Goal: Task Accomplishment & Management: Manage account settings

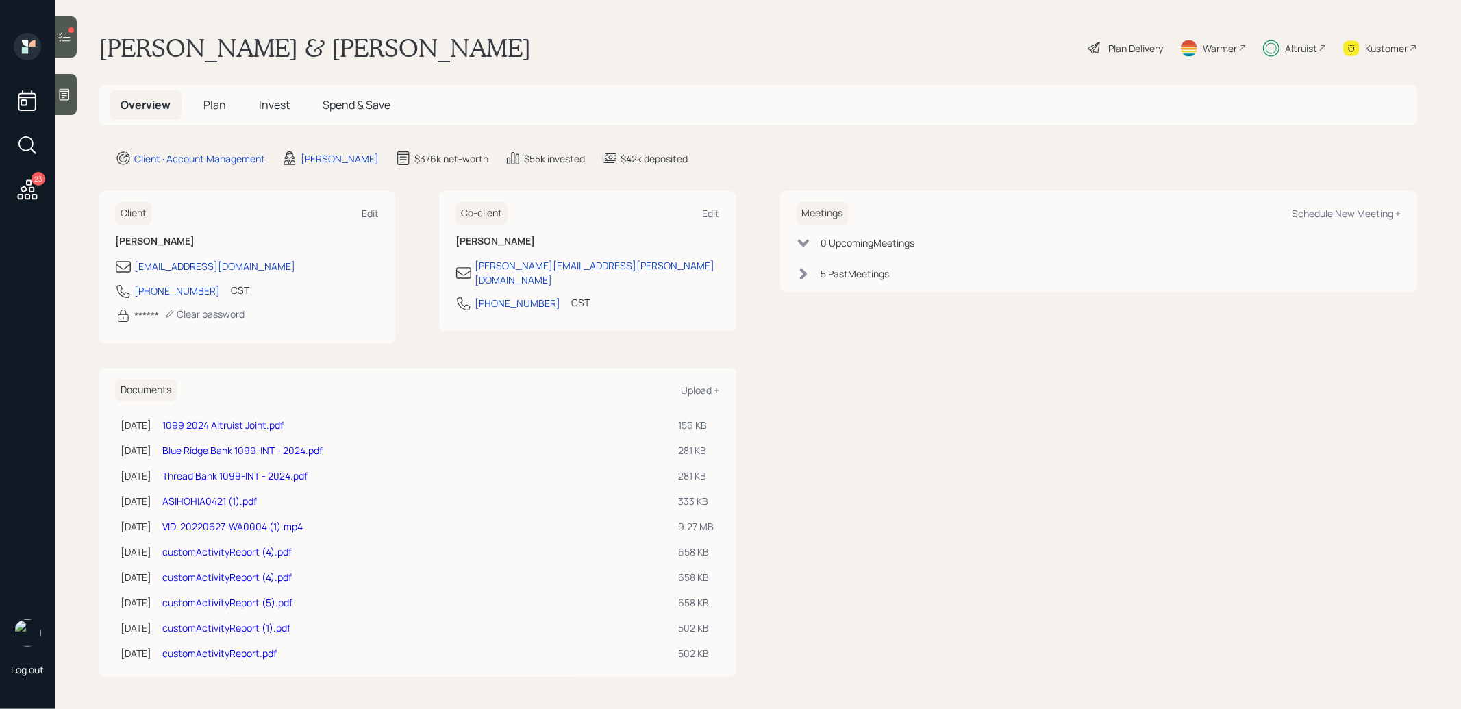
click at [26, 191] on icon at bounding box center [27, 189] width 25 height 25
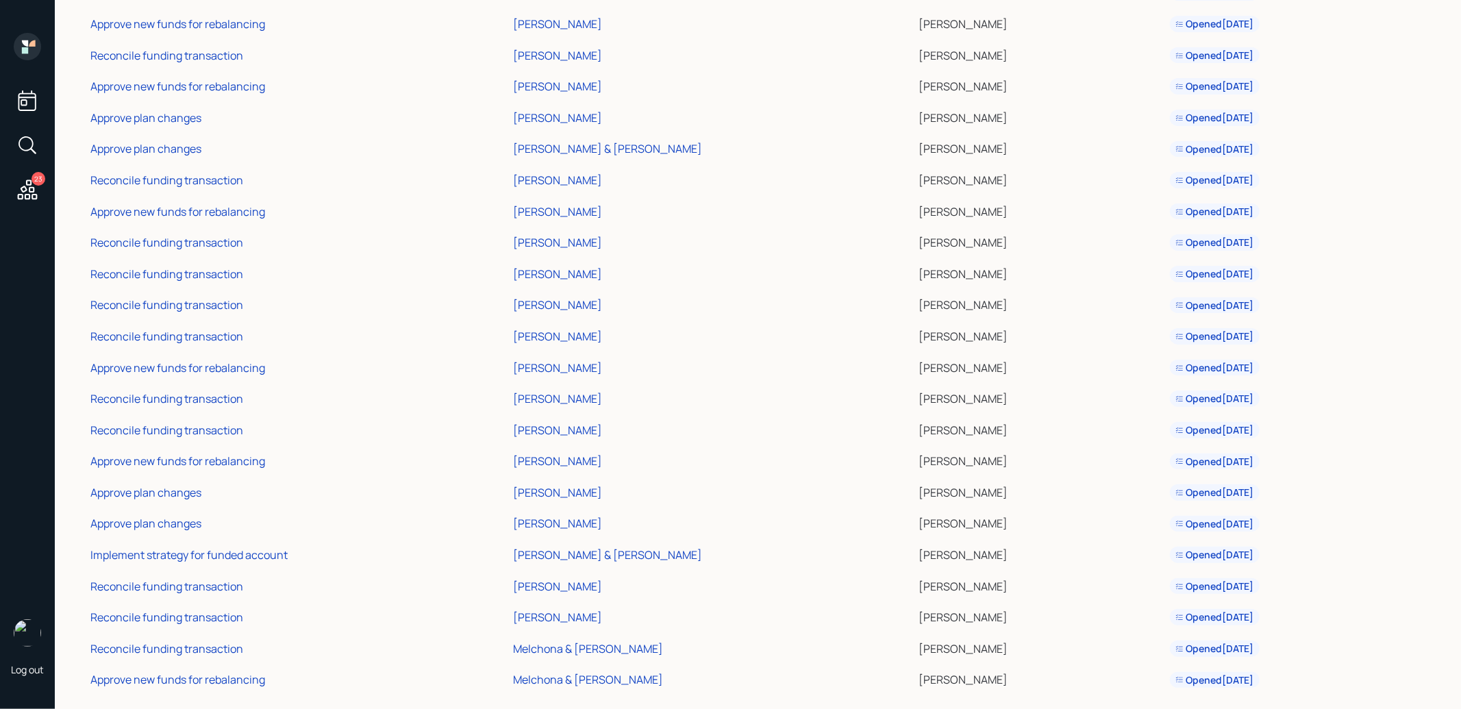
scroll to position [167, 0]
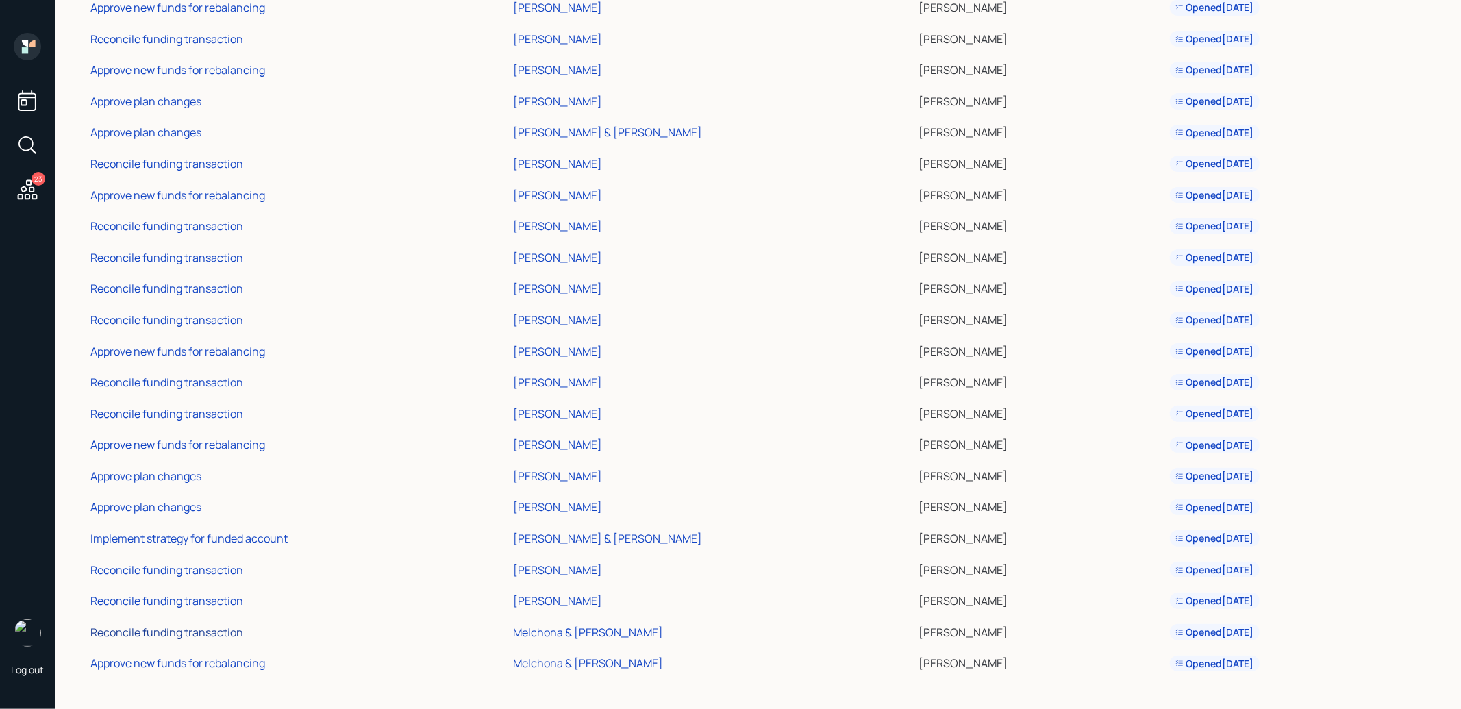
click at [142, 632] on div "Reconcile funding transaction" at bounding box center [166, 632] width 153 height 15
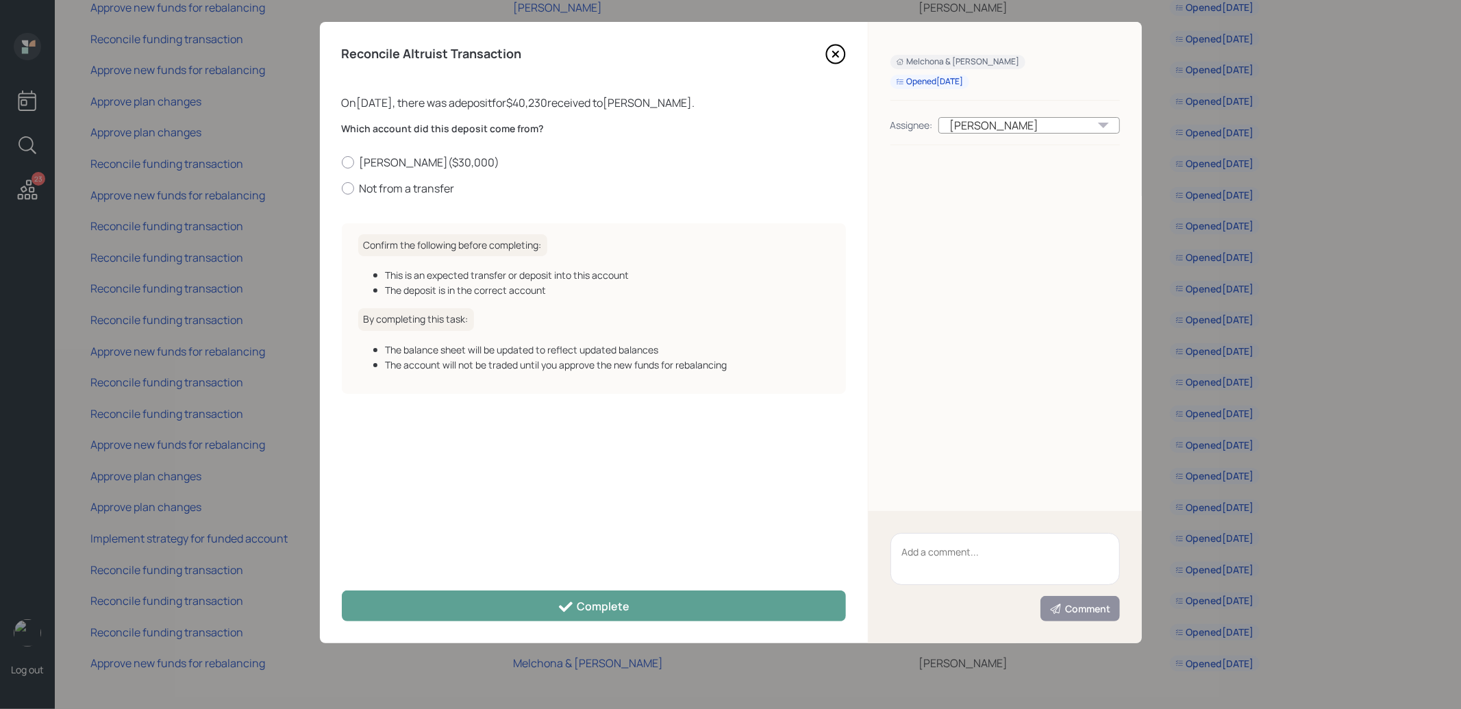
click at [834, 53] on icon at bounding box center [834, 53] width 5 height 5
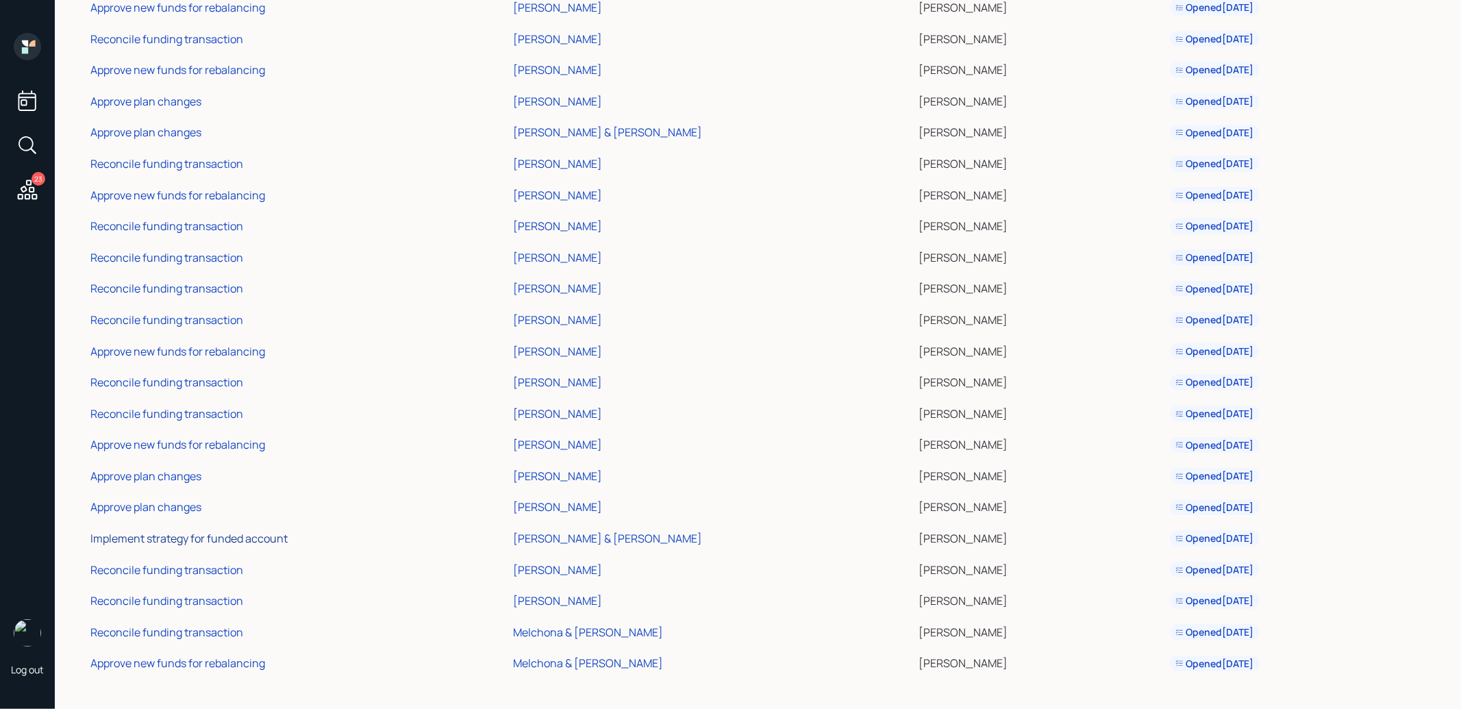
click at [258, 536] on div "Implement strategy for funded account" at bounding box center [188, 538] width 197 height 15
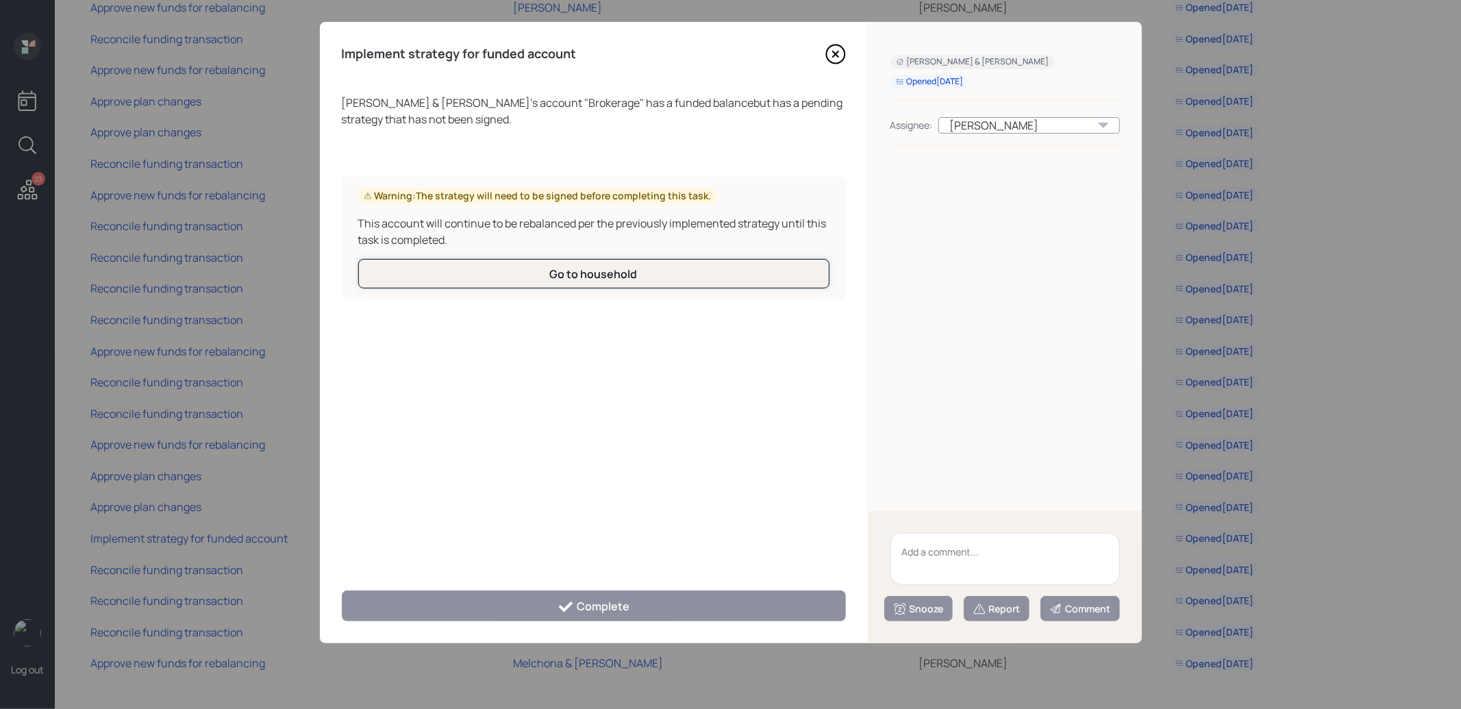
click at [627, 266] on button "Go to household" at bounding box center [593, 273] width 471 height 29
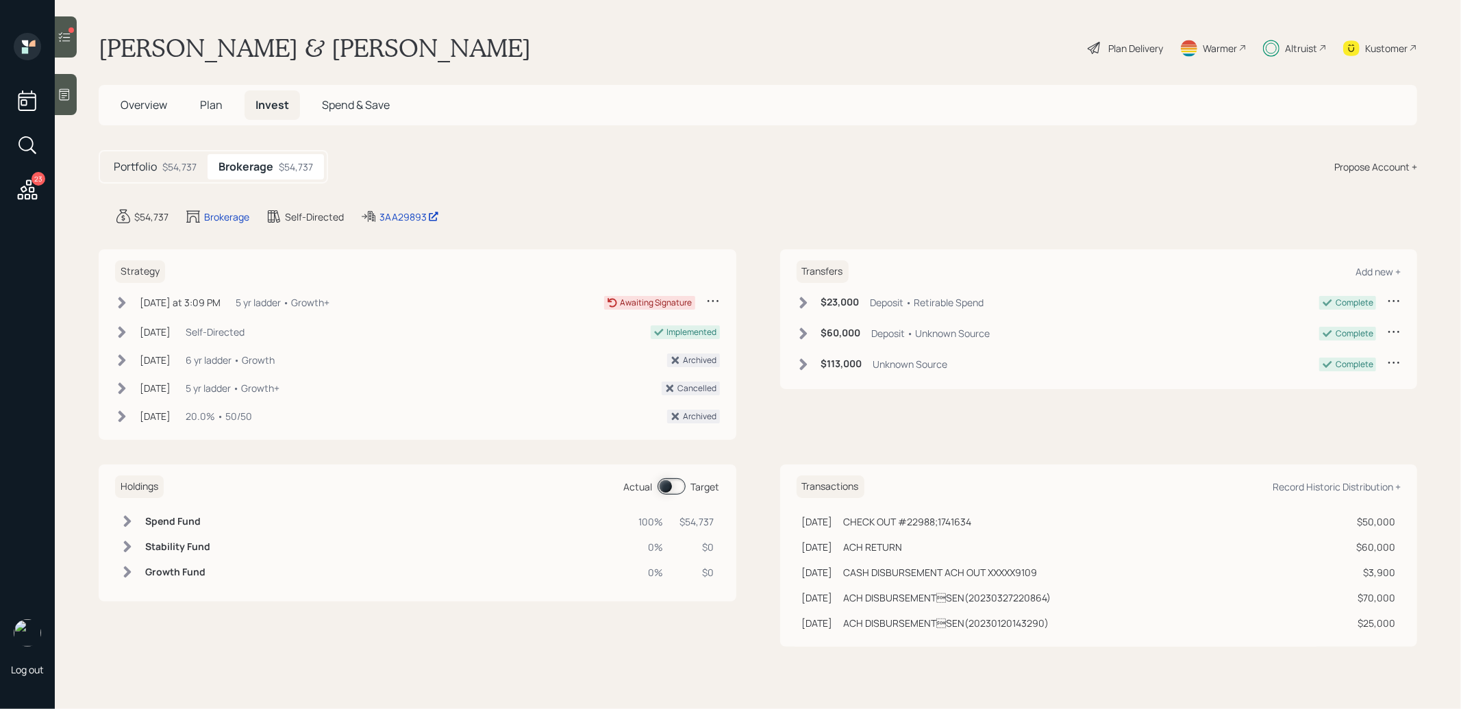
click at [367, 105] on span "Spend & Save" at bounding box center [356, 104] width 68 height 15
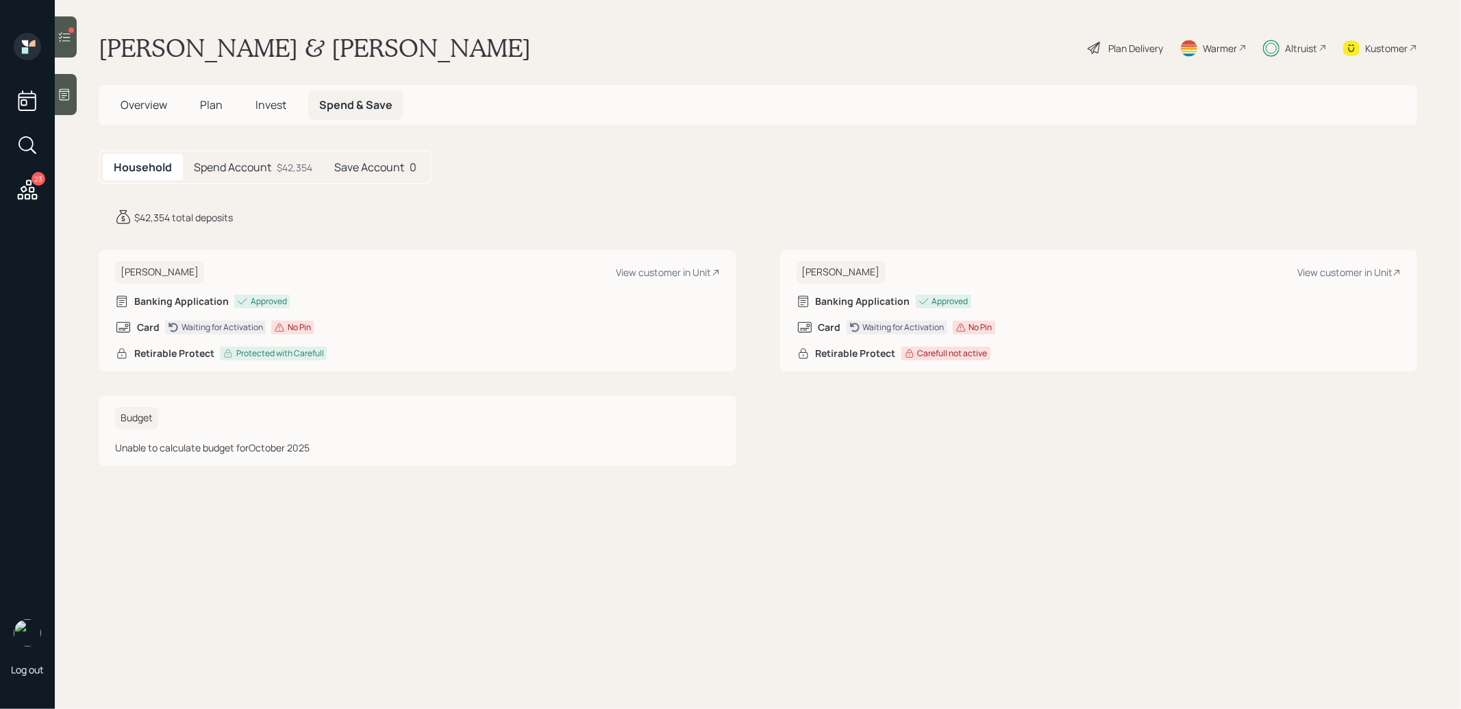
click at [255, 170] on h5 "Spend Account" at bounding box center [232, 167] width 77 height 13
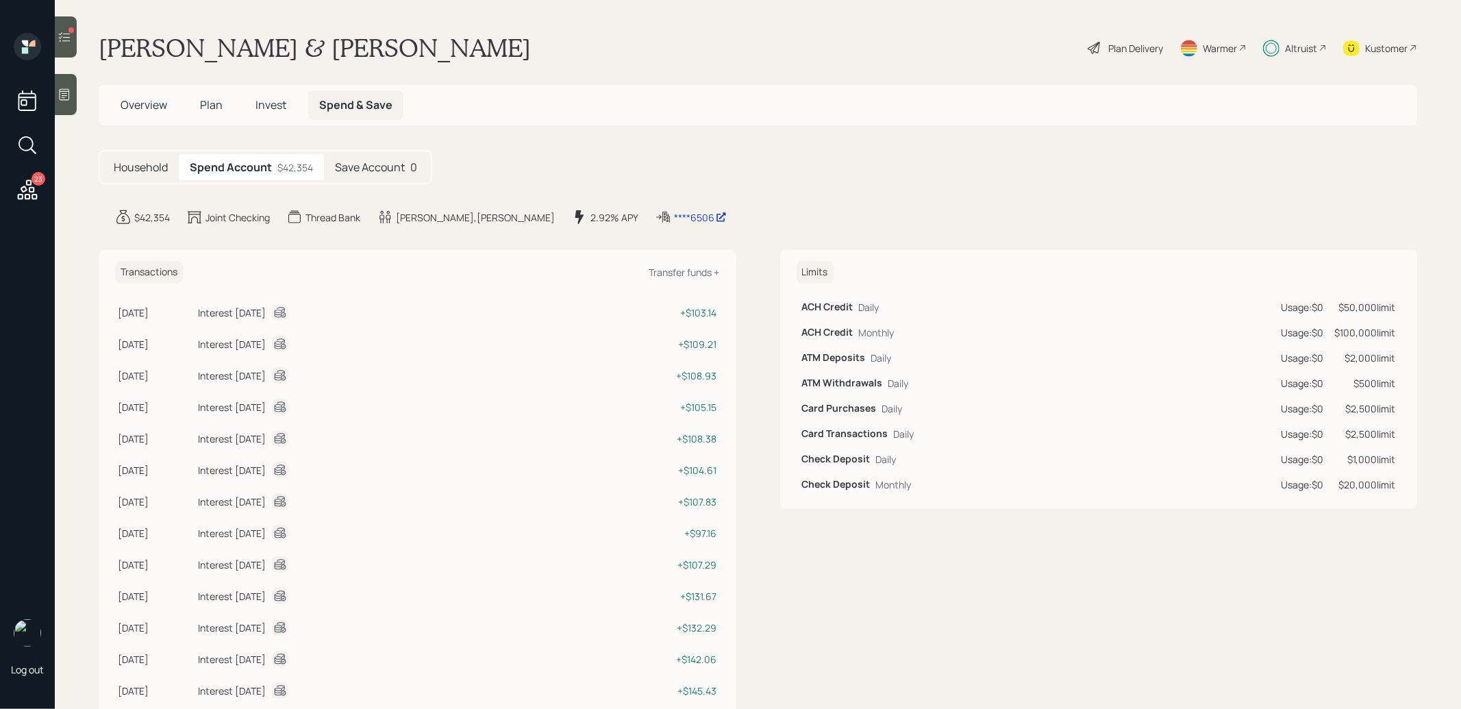
click at [210, 103] on span "Plan" at bounding box center [211, 104] width 23 height 15
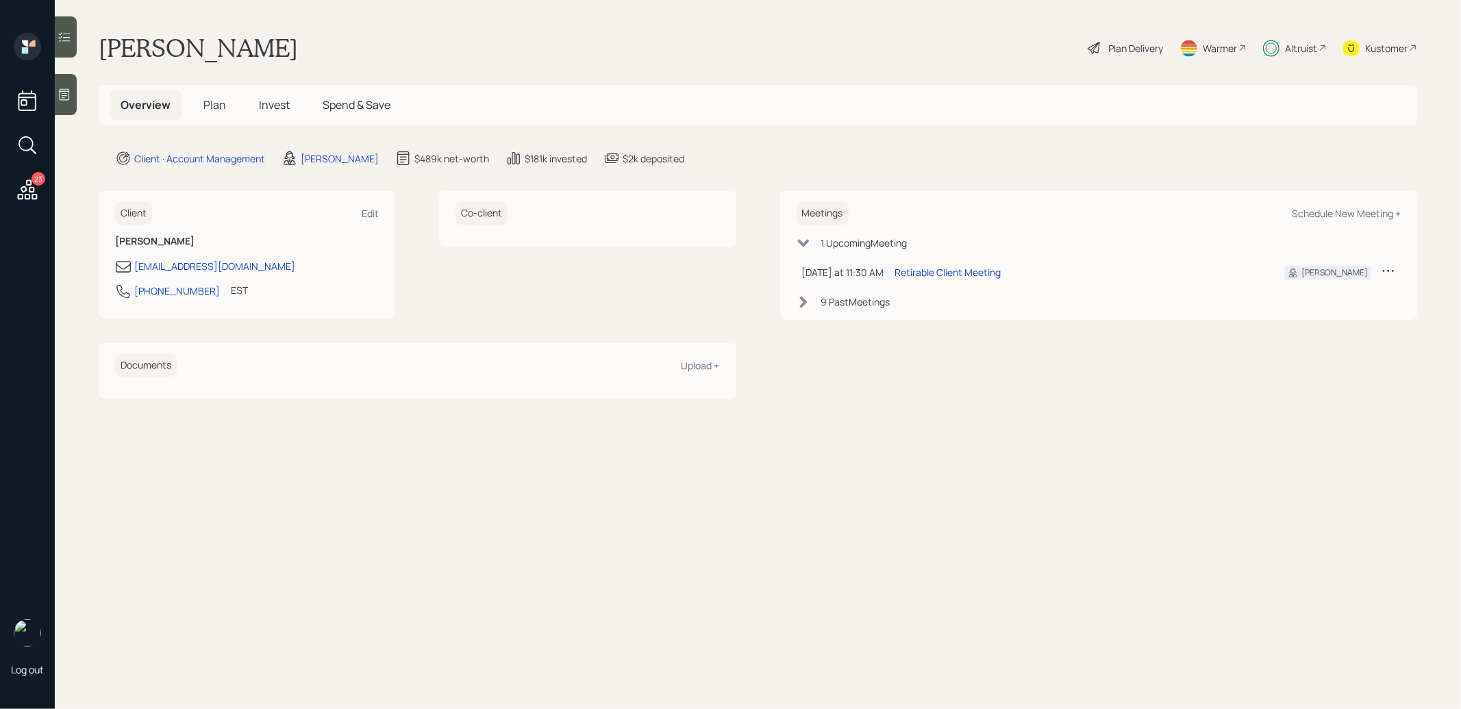
click at [215, 107] on span "Plan" at bounding box center [214, 104] width 23 height 15
